Goal: Transaction & Acquisition: Obtain resource

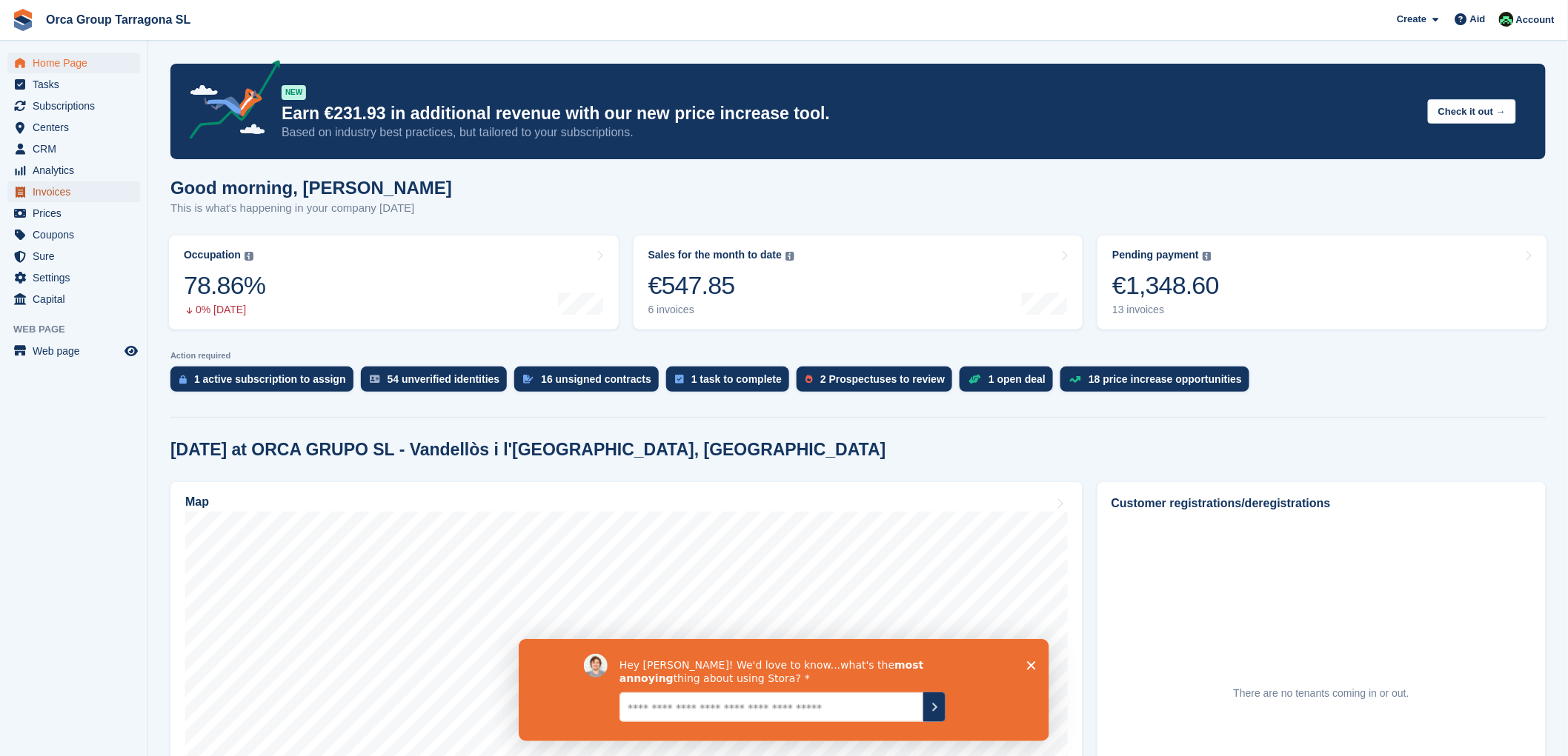
click at [62, 196] on font "Invoices" at bounding box center [51, 192] width 38 height 12
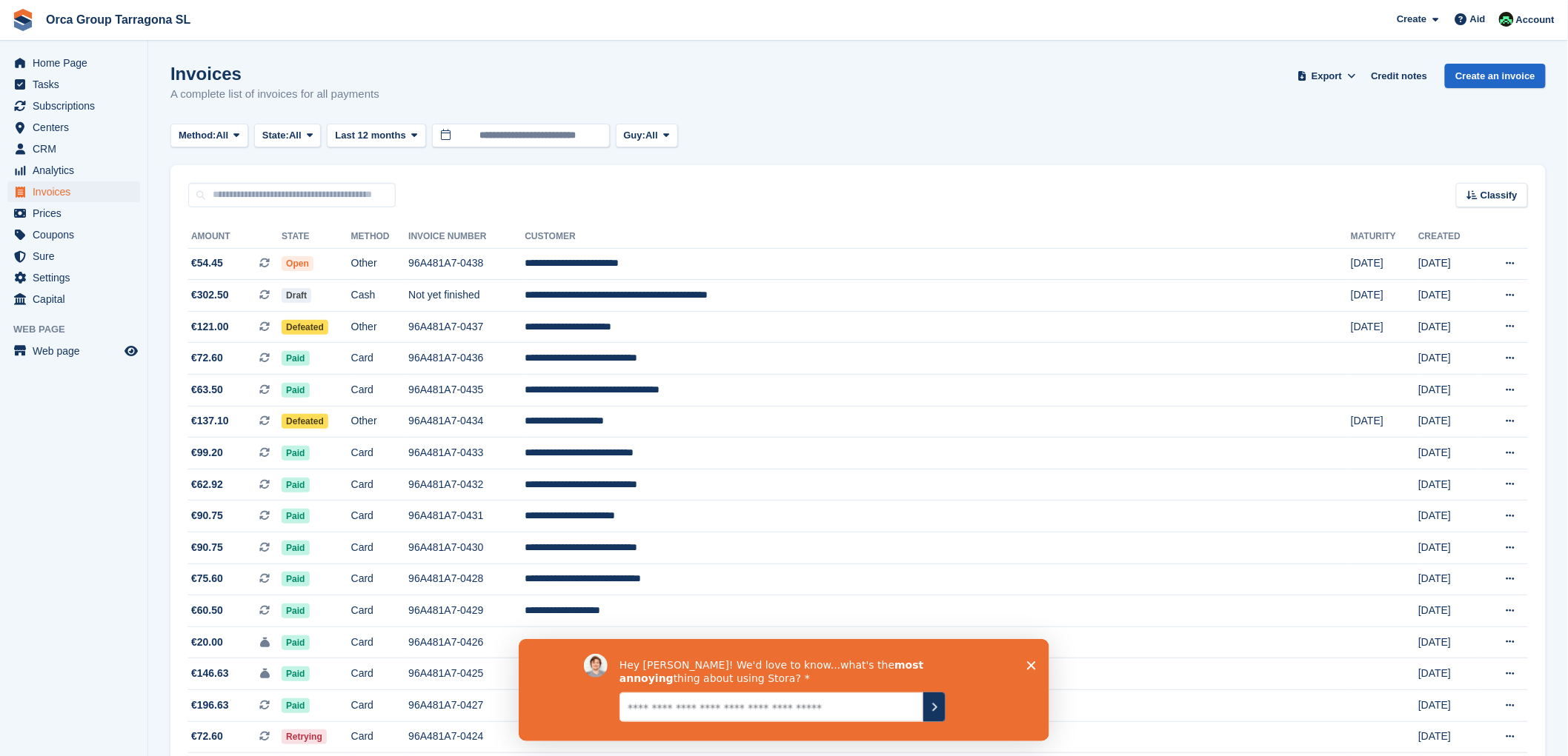
click at [1029, 665] on icon "Close survey" at bounding box center [1030, 665] width 9 height 9
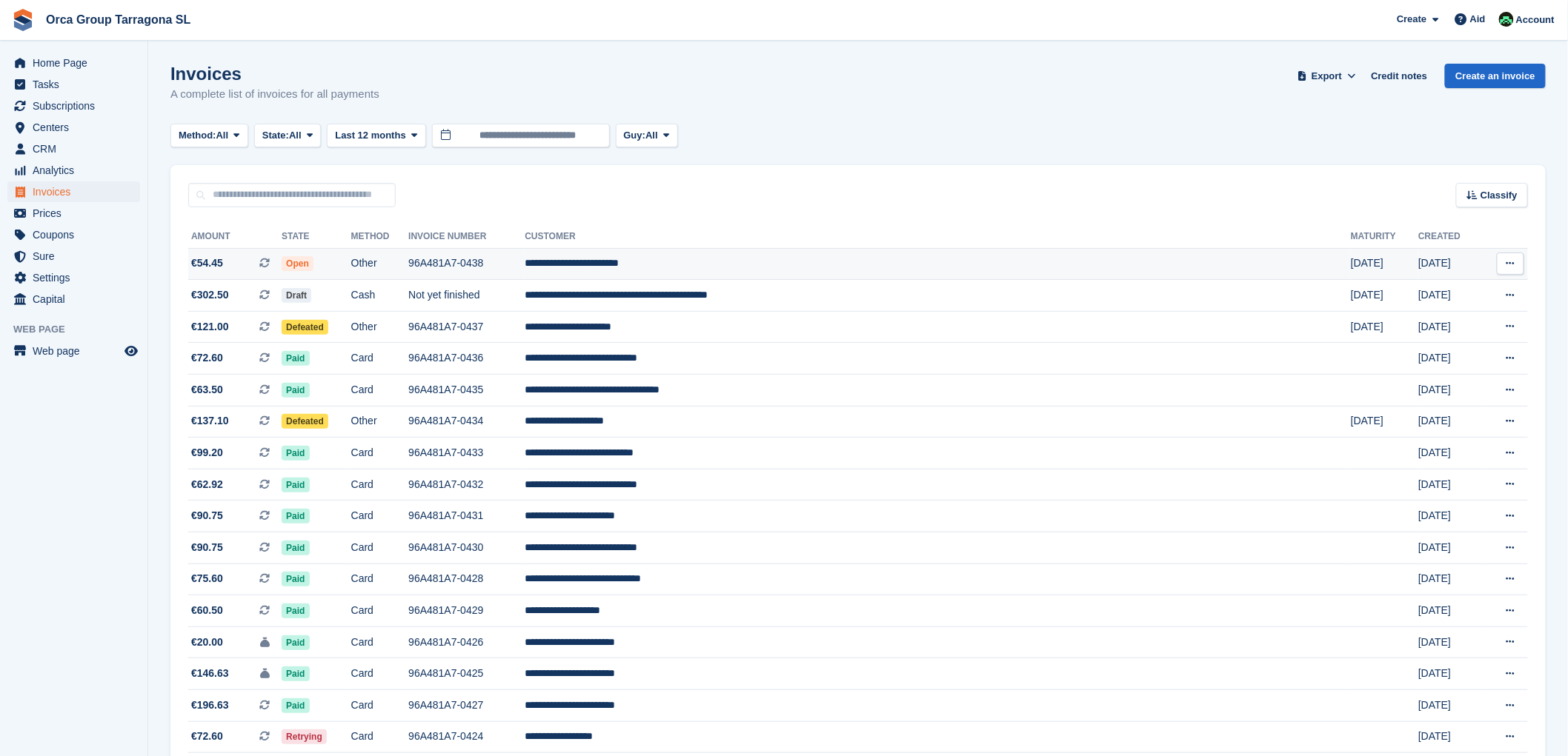
click at [619, 263] on font "**********" at bounding box center [571, 263] width 94 height 10
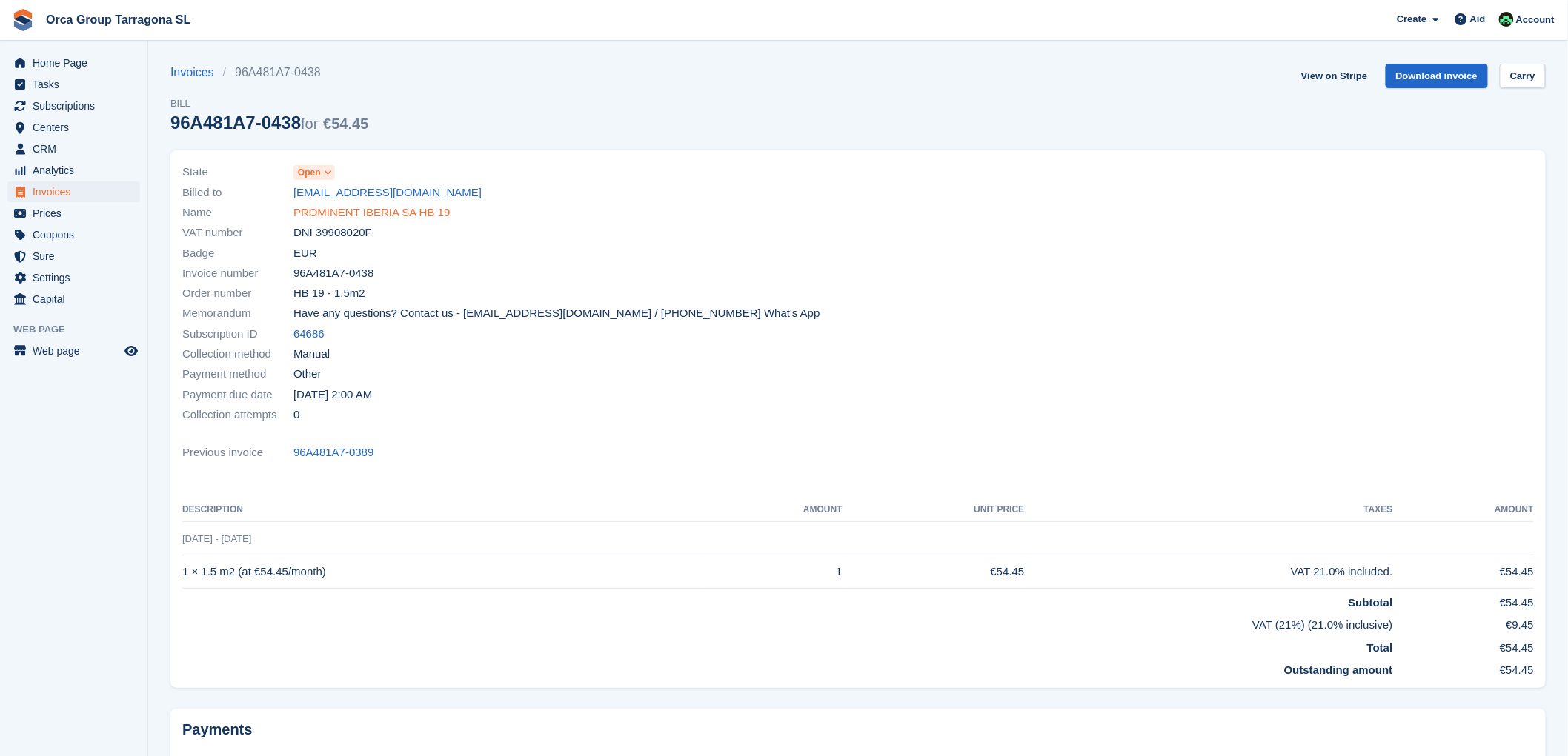
click at [416, 214] on font "PROMINENT IBERIA SA HB 19" at bounding box center [372, 212] width 156 height 13
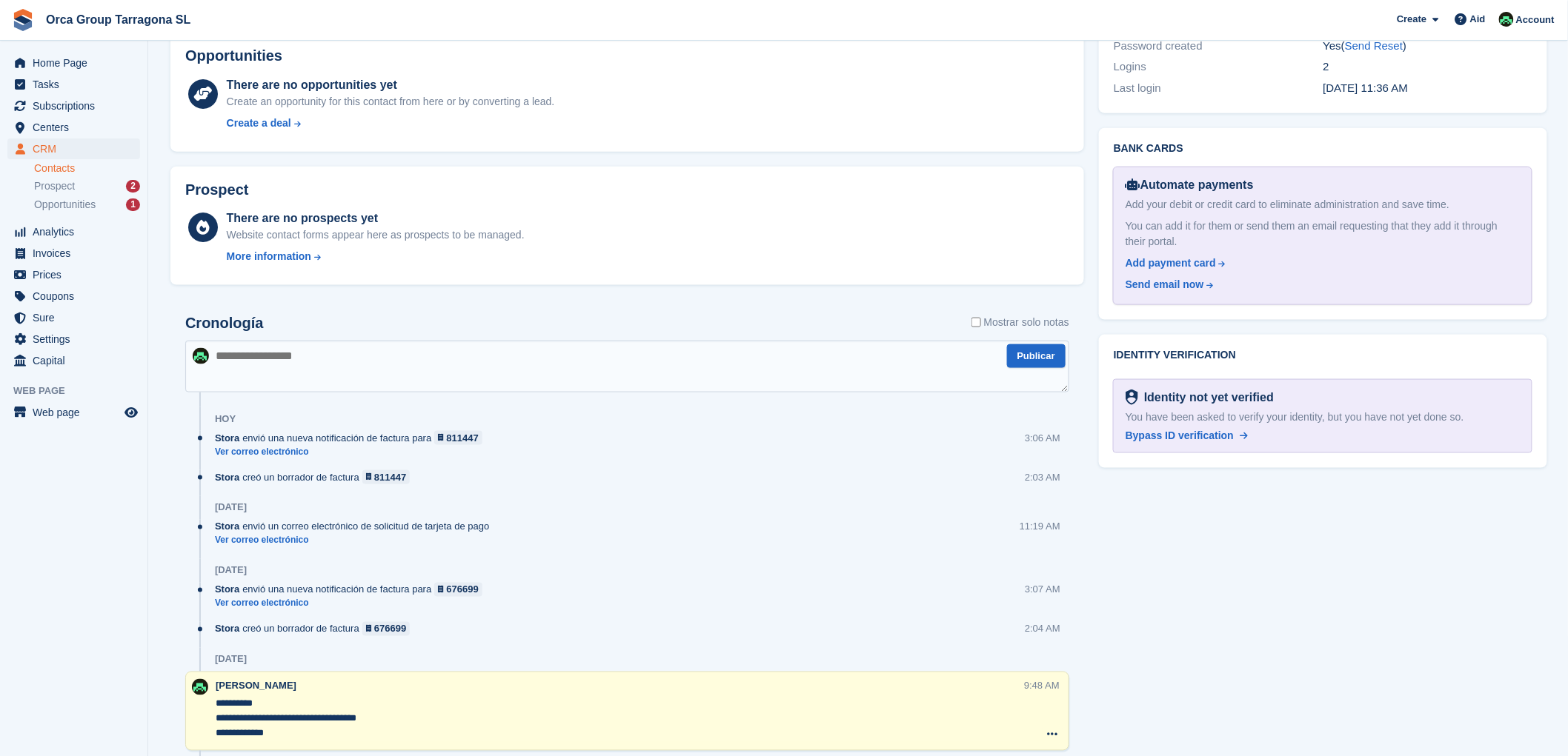
scroll to position [741, 0]
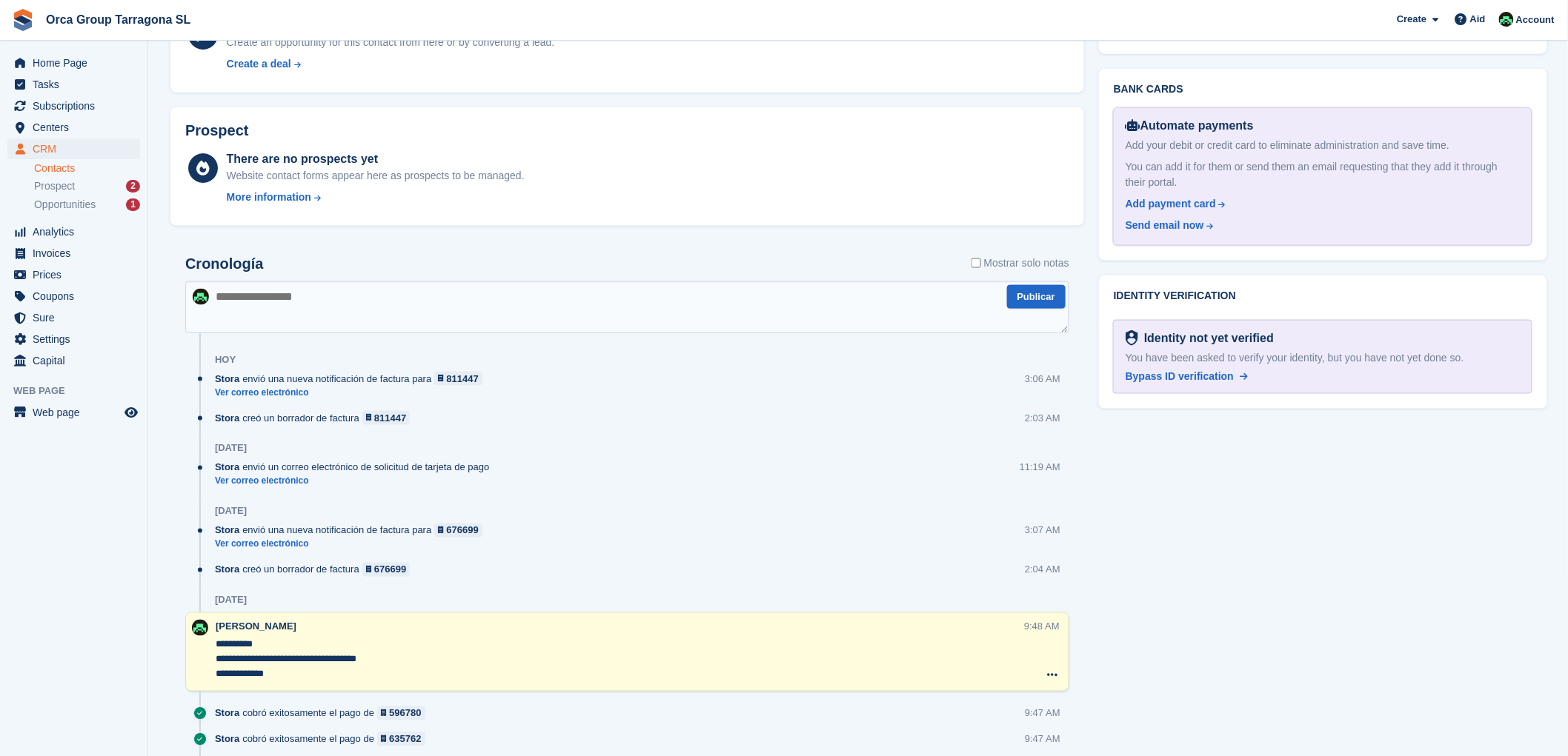
click at [261, 302] on textarea at bounding box center [627, 308] width 884 height 51
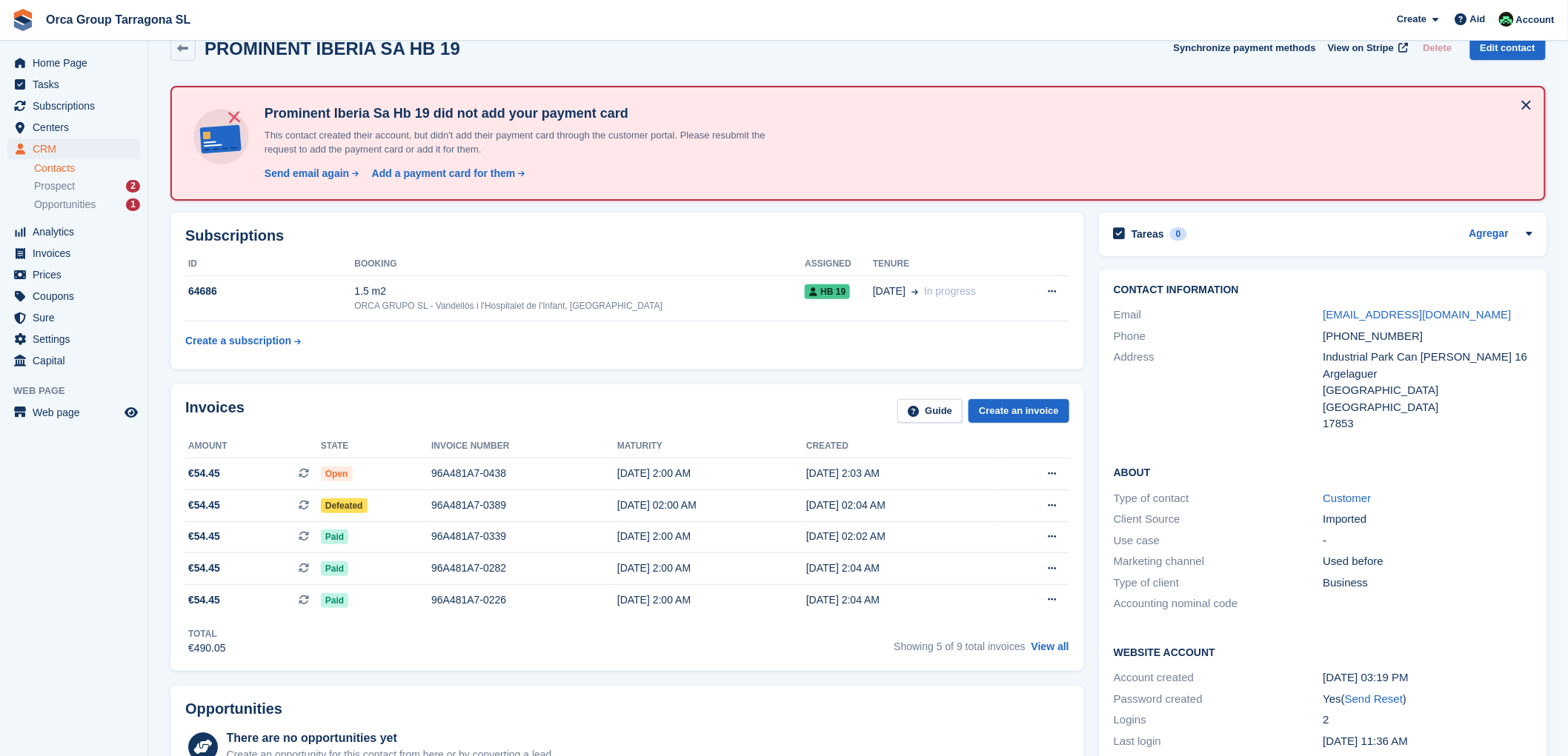
scroll to position [0, 0]
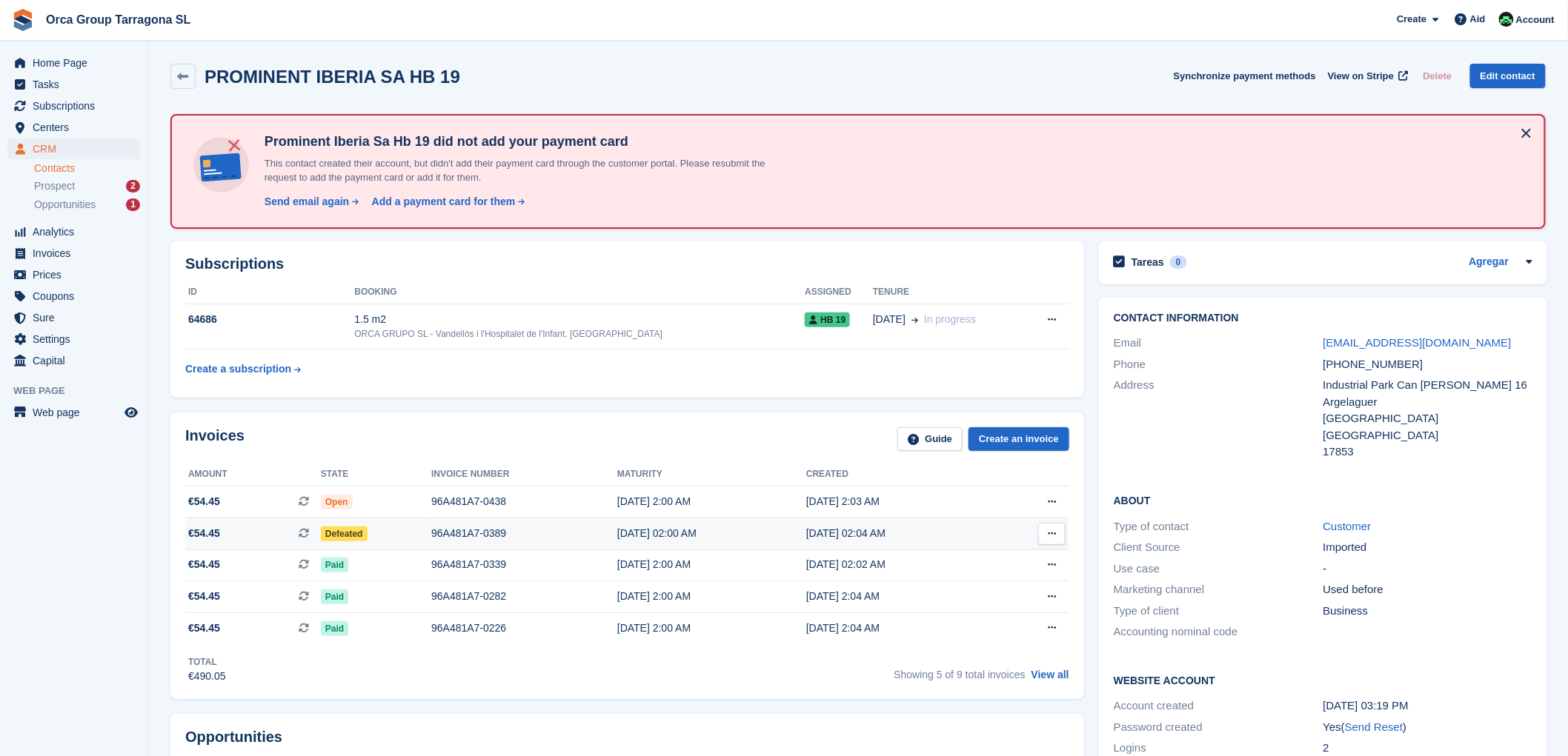
click at [1057, 532] on button at bounding box center [1052, 534] width 28 height 22
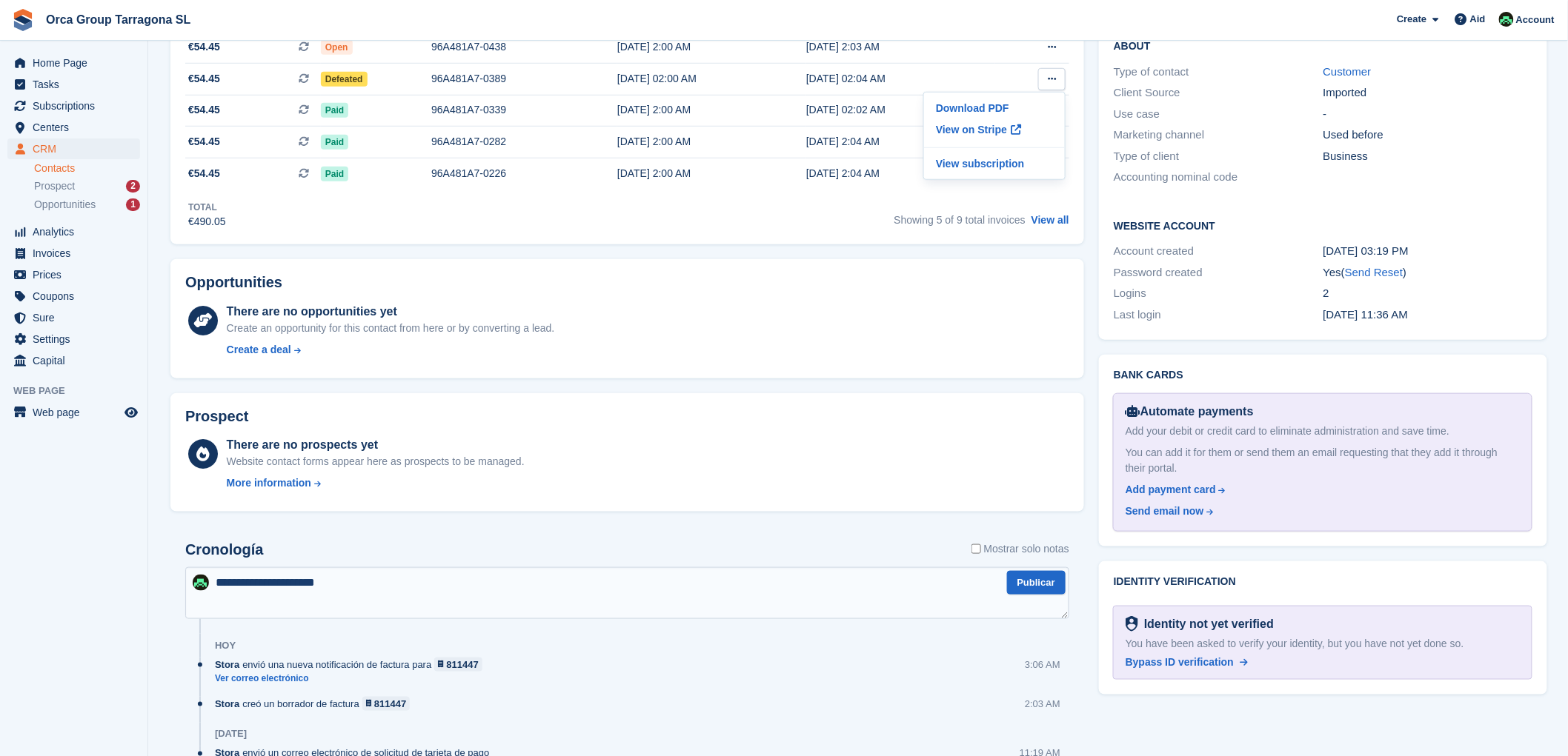
scroll to position [658, 0]
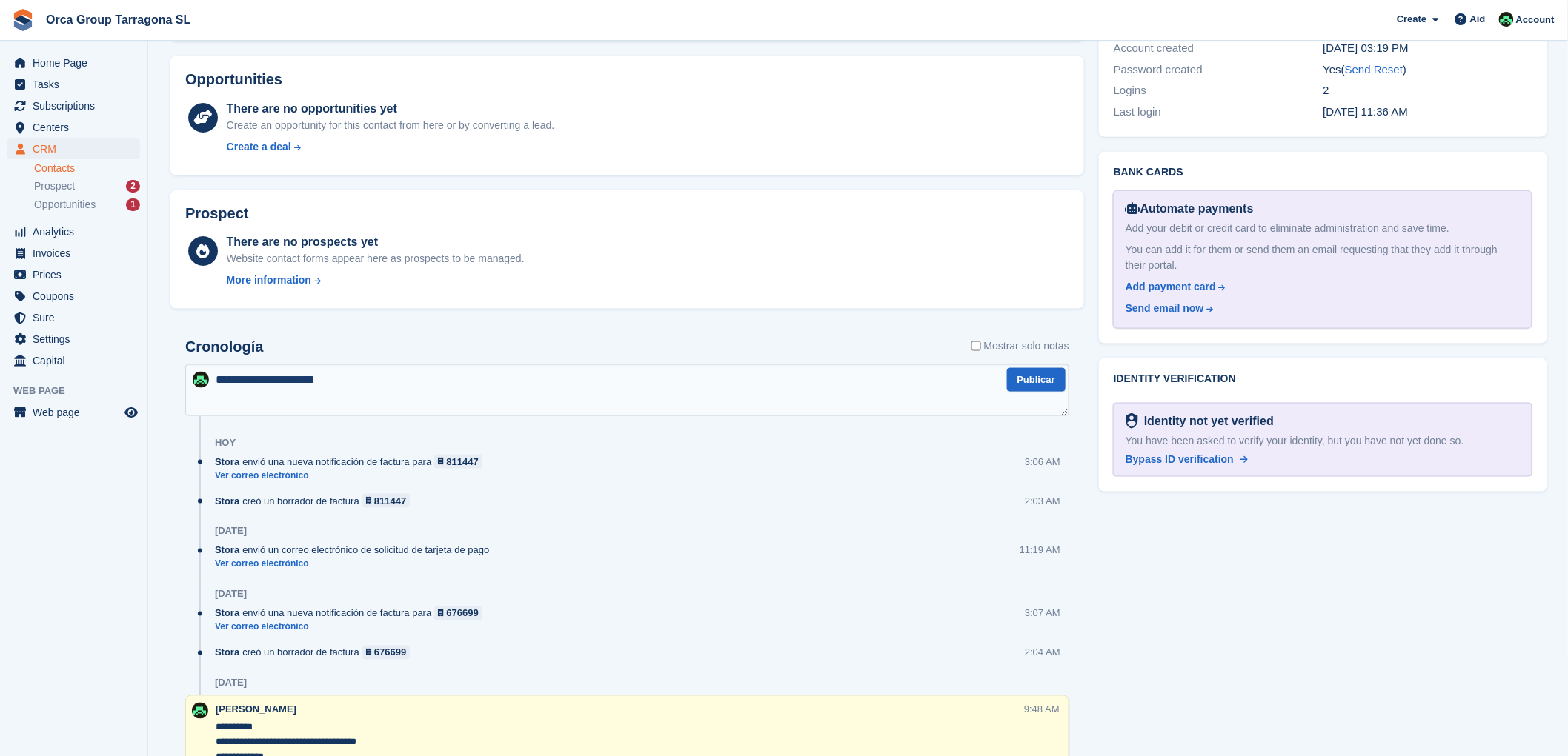
click at [342, 386] on textarea "**********" at bounding box center [627, 390] width 884 height 51
type textarea "*"
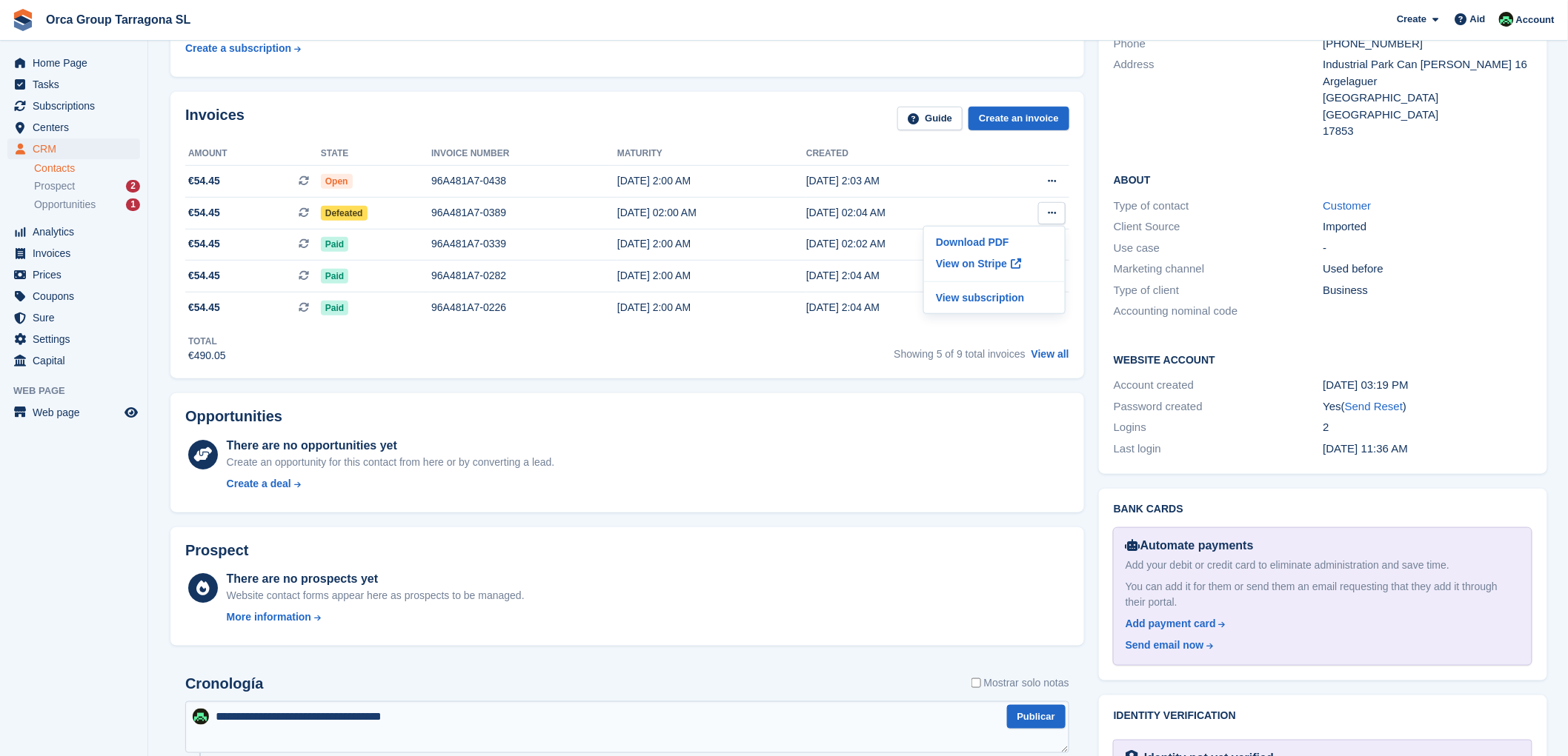
scroll to position [329, 0]
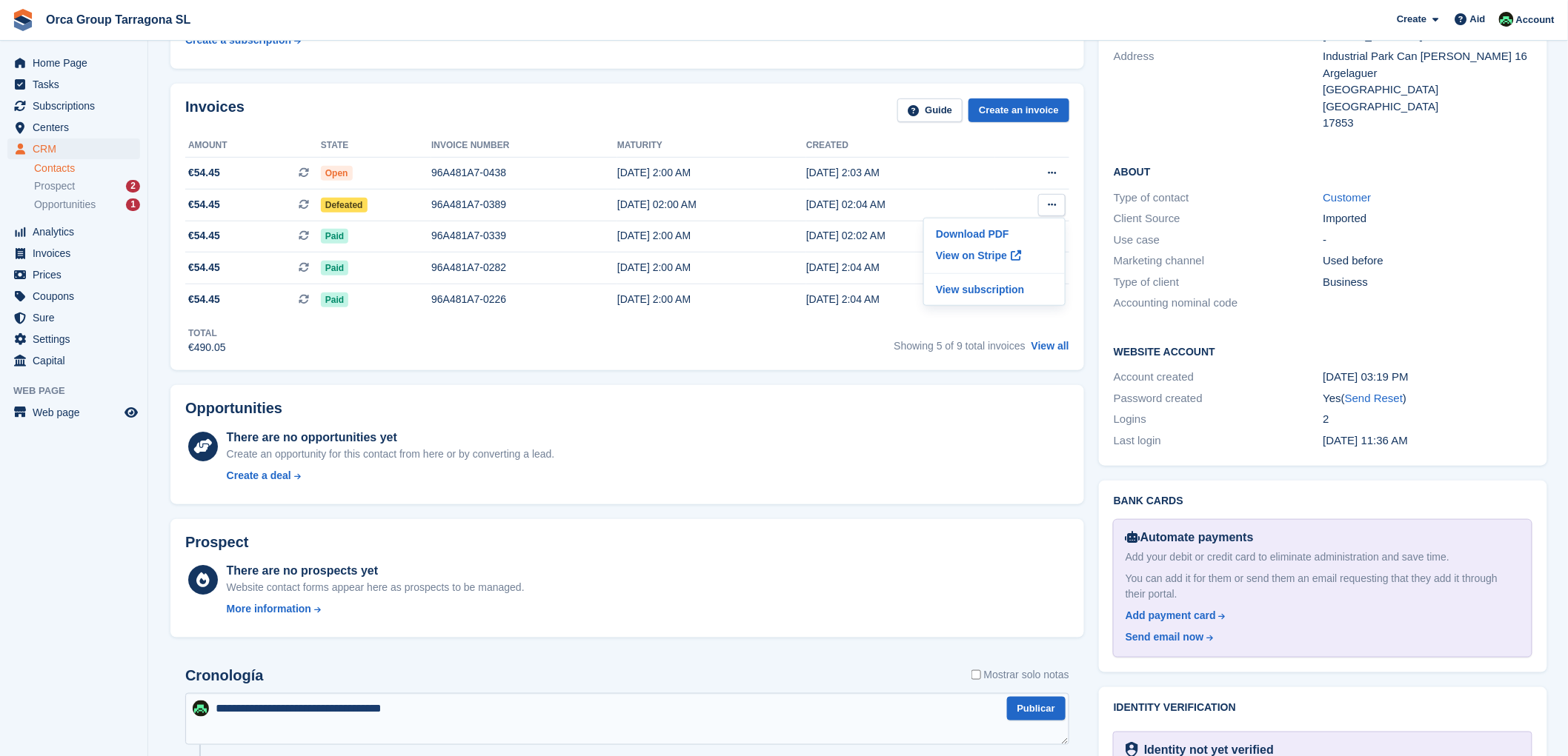
type textarea "**********"
drag, startPoint x: 552, startPoint y: 199, endPoint x: 412, endPoint y: 193, distance: 140.1
click at [412, 193] on tr "€54.45 This is a recurring subscription invoice. Defeated 96A481A7-0389 [DATE] …" at bounding box center [627, 206] width 884 height 32
copy tr "96A481A7-0389"
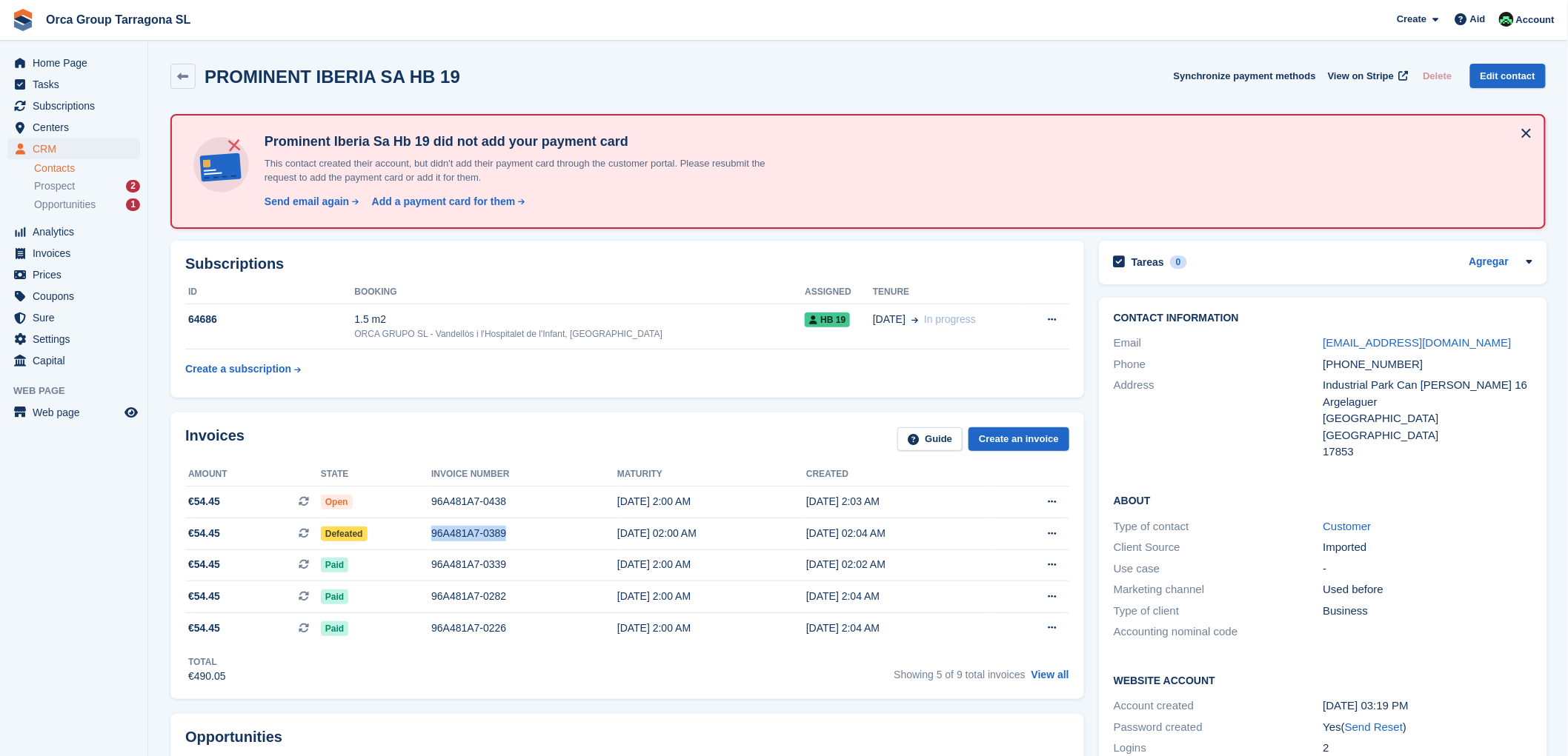
drag, startPoint x: 1499, startPoint y: 338, endPoint x: 1315, endPoint y: 337, distance: 184.0
click at [1315, 337] on div "Email [PERSON_NAME][EMAIL_ADDRESS][DOMAIN_NAME]" at bounding box center [1323, 343] width 419 height 22
copy div "[EMAIL_ADDRESS][DOMAIN_NAME]"
click at [1049, 497] on icon at bounding box center [1052, 502] width 8 height 10
click at [946, 528] on font "Download PDF" at bounding box center [973, 531] width 73 height 12
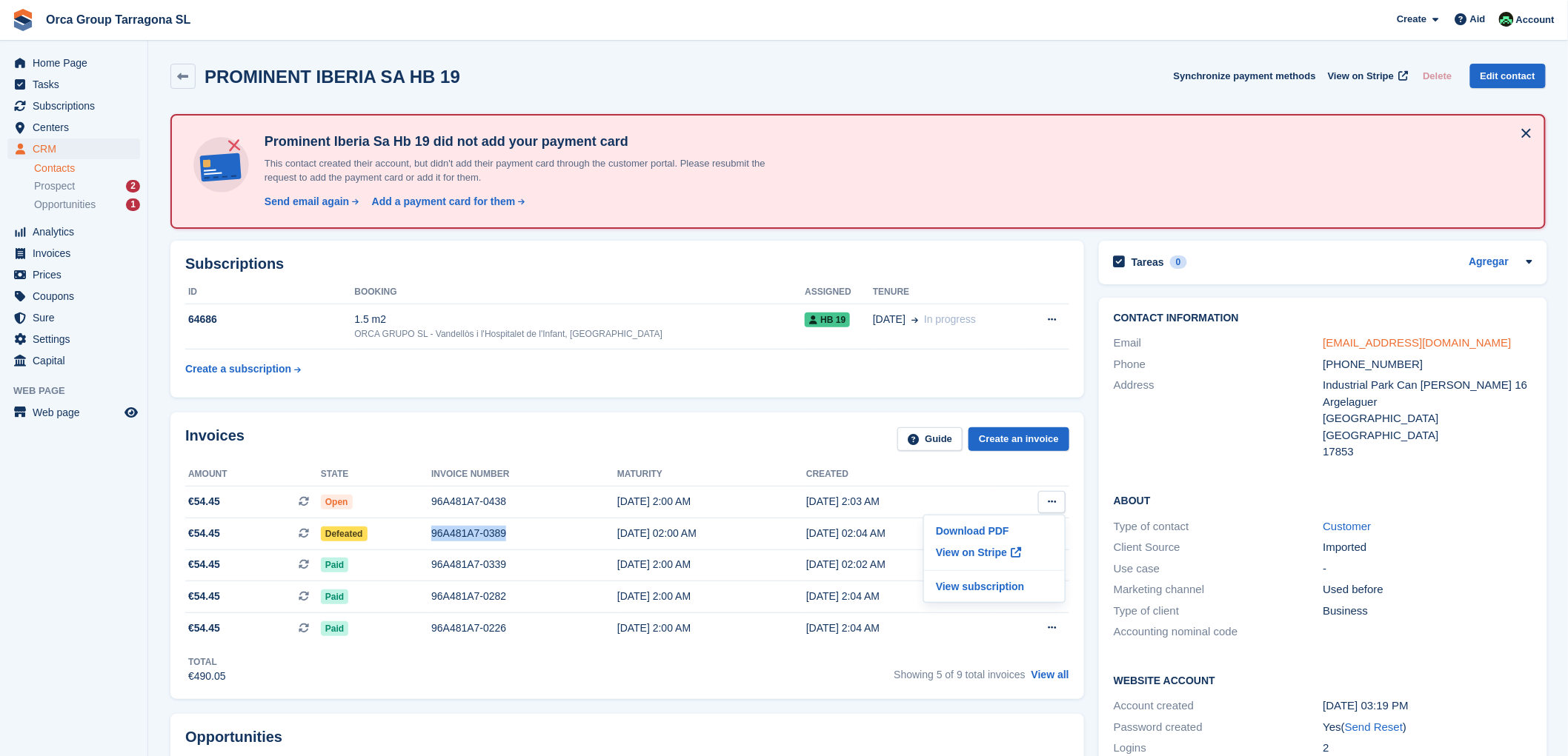
copy div "[EMAIL_ADDRESS][DOMAIN_NAME]"
